Goal: Information Seeking & Learning: Learn about a topic

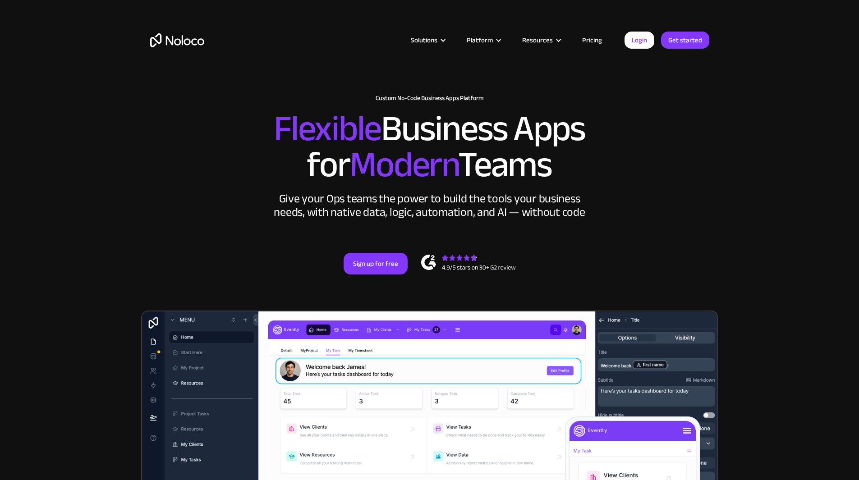
click at [589, 36] on link "Pricing" at bounding box center [592, 40] width 42 height 12
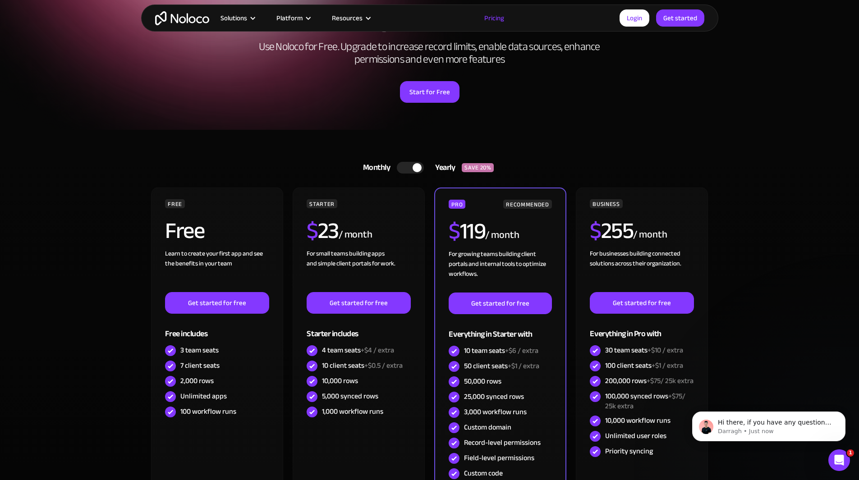
click at [417, 165] on div at bounding box center [416, 167] width 9 height 9
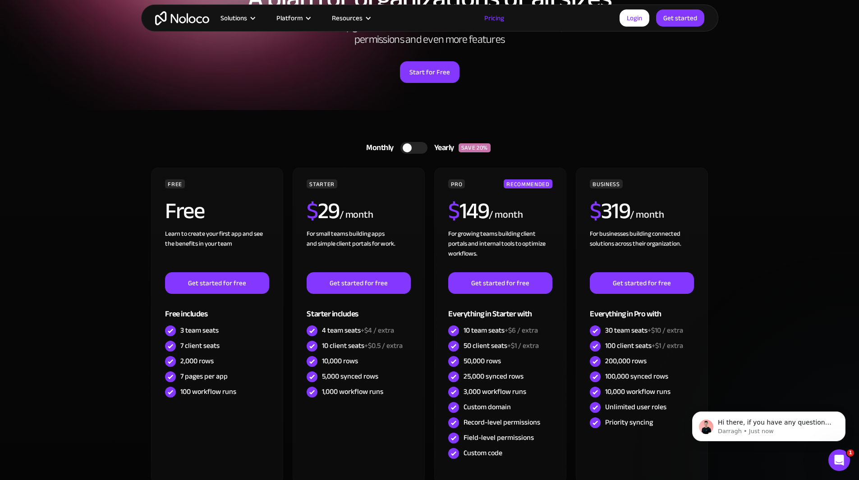
scroll to position [90, 0]
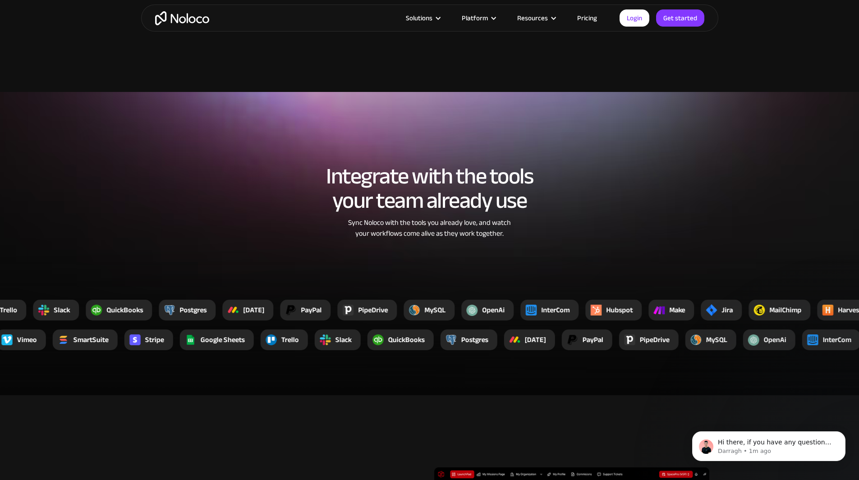
scroll to position [1487, 0]
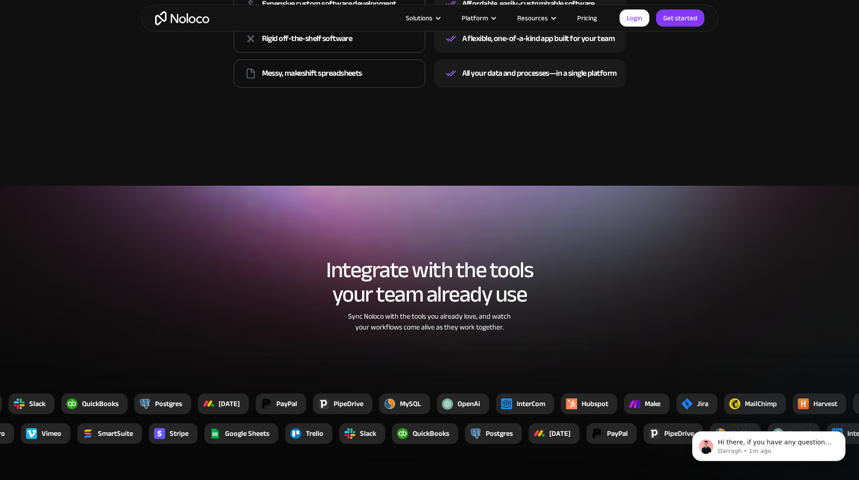
click at [580, 20] on link "Pricing" at bounding box center [587, 18] width 42 height 12
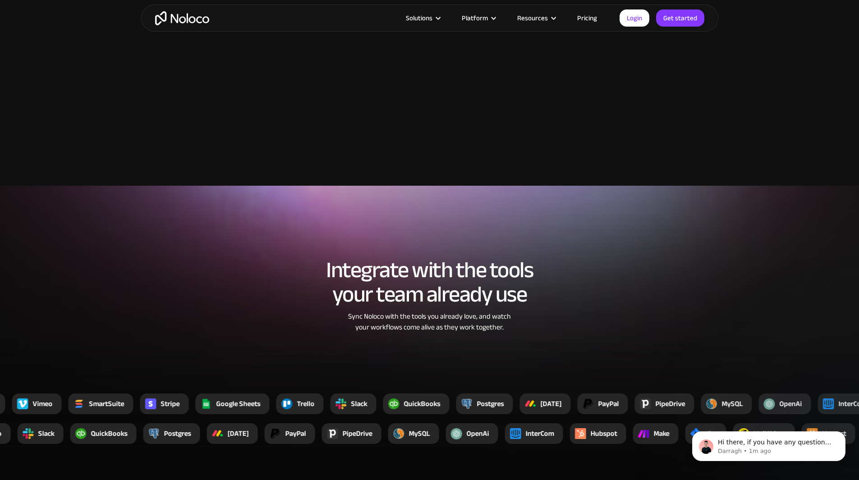
click at [569, 233] on section "Integrate with the tools your team already use Sync Noloco with the tools you a…" at bounding box center [429, 337] width 859 height 303
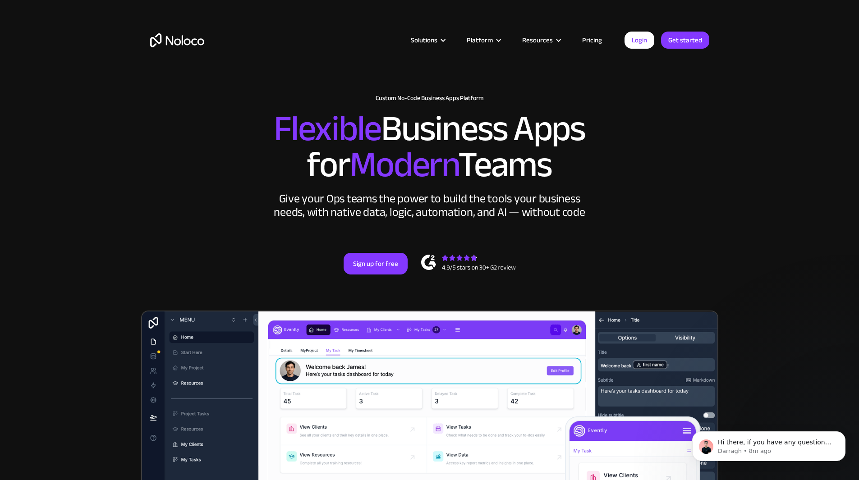
click at [625, 230] on div "New: Connect Noloco to Stripe Custom No-Code Business Apps Platform Flexible Bu…" at bounding box center [429, 185] width 577 height 234
